Goal: Go to known website: Go to known website

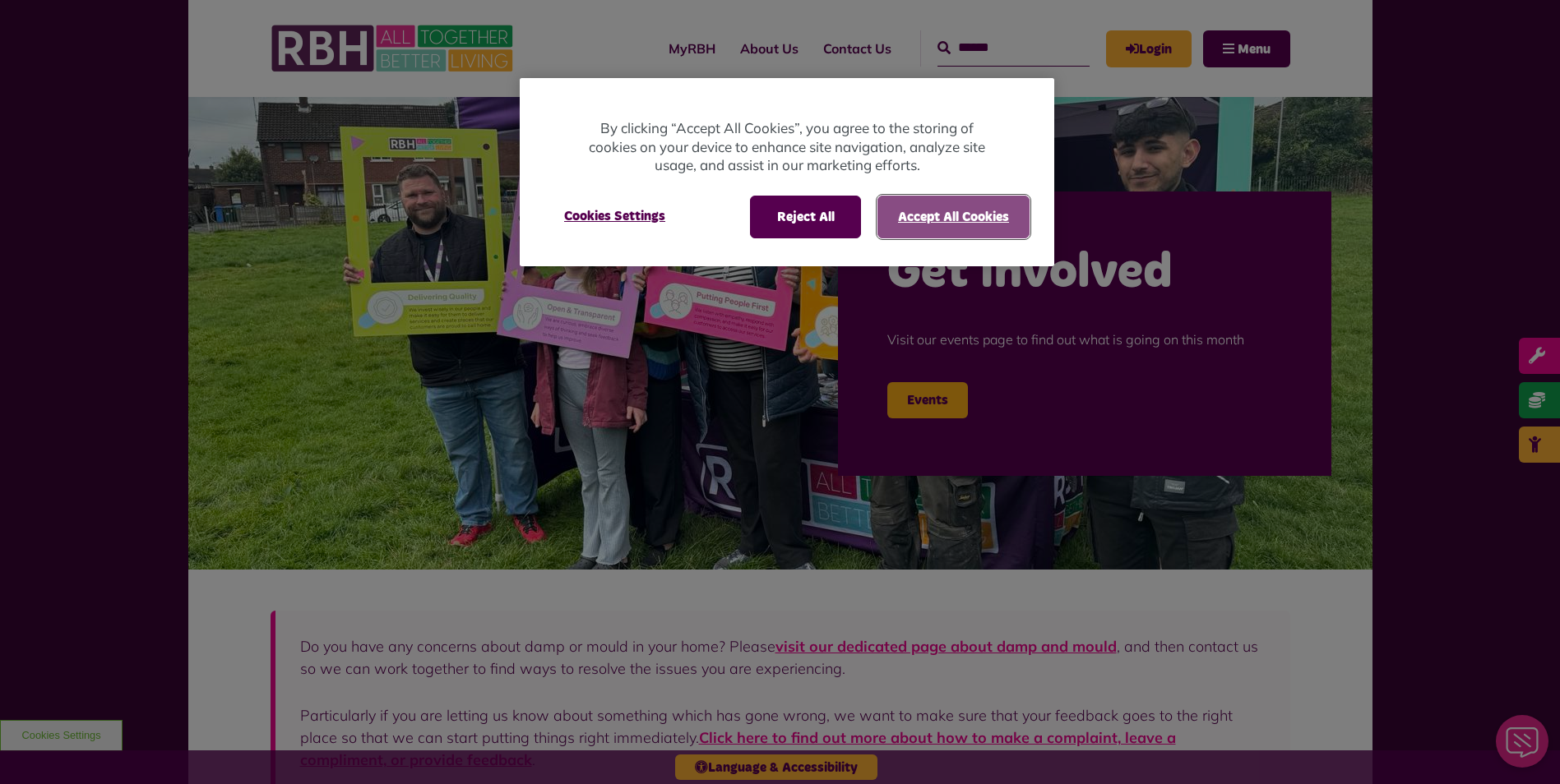
click at [980, 210] on button "Accept All Cookies" at bounding box center [953, 216] width 152 height 43
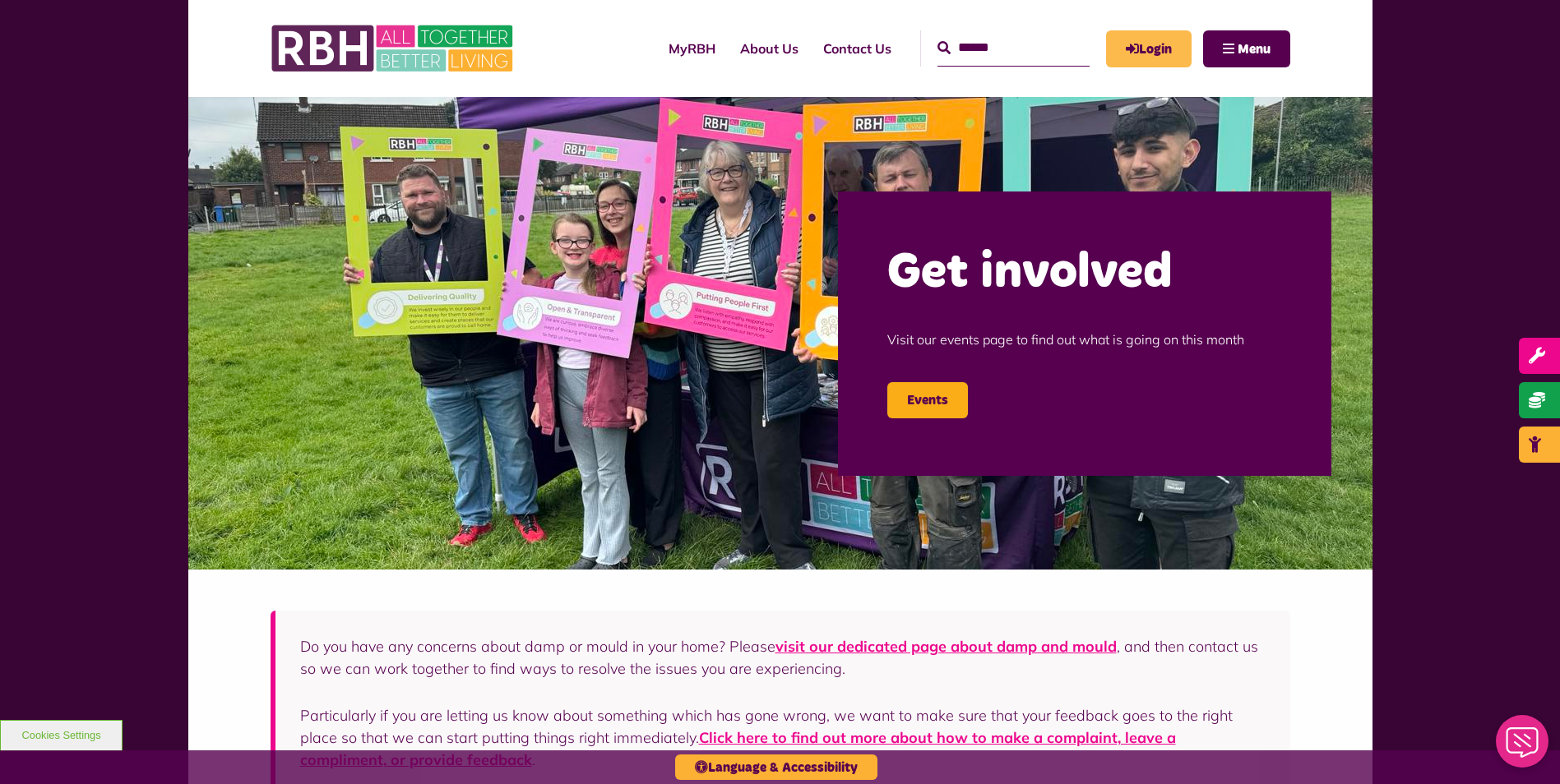
click at [1106, 43] on link "Login" at bounding box center [1149, 49] width 85 height 37
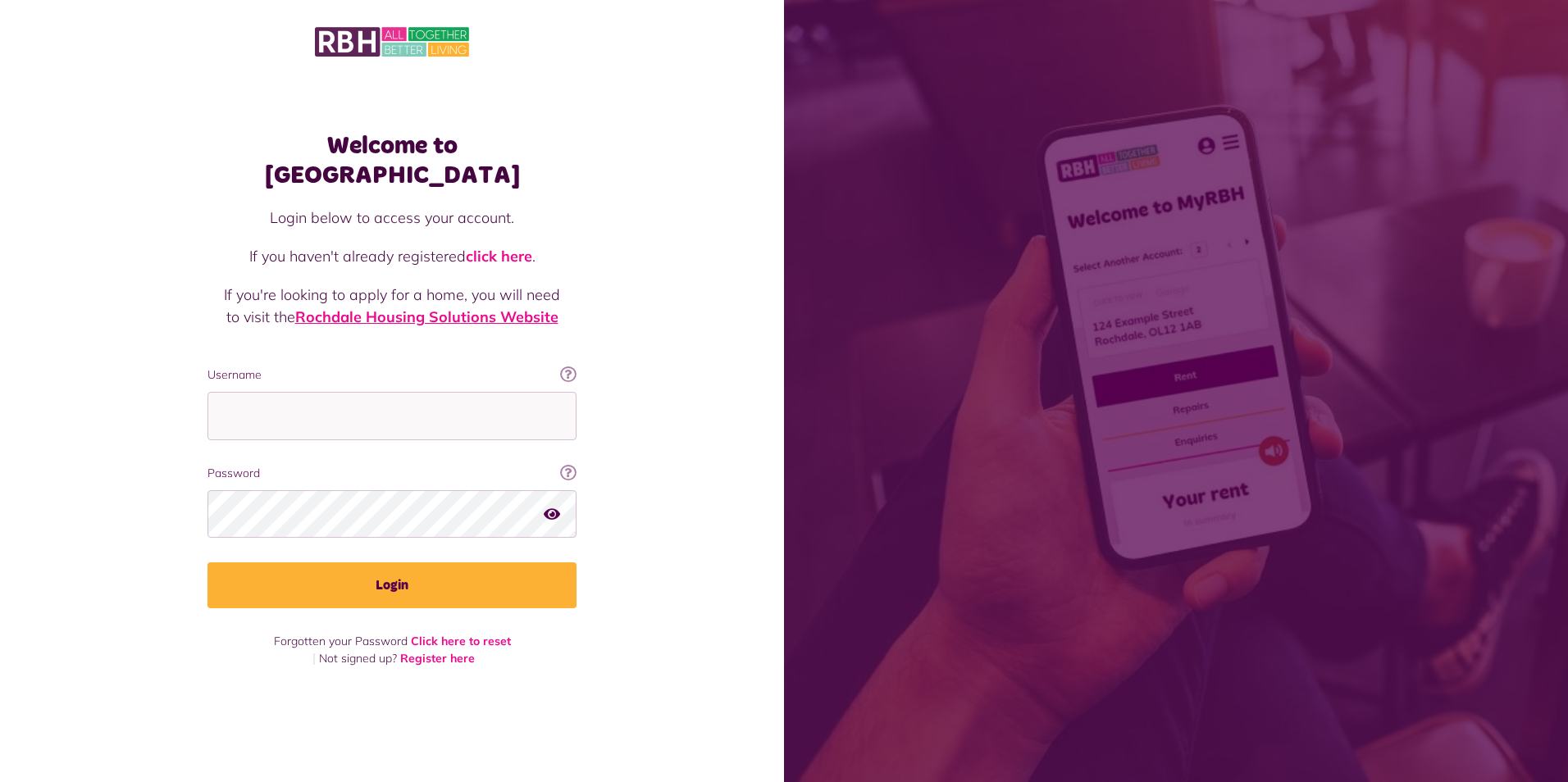
click at [509, 308] on link "Rochdale Housing Solutions Website" at bounding box center [427, 317] width 264 height 19
